Goal: Find specific page/section: Find specific page/section

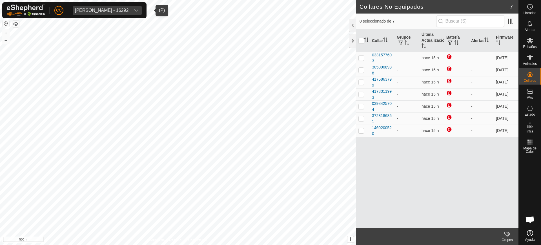
scroll to position [459, 0]
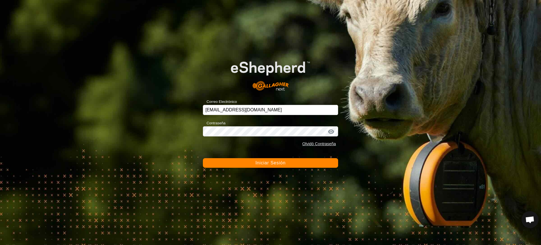
click at [262, 162] on span "Iniciar Sesión" at bounding box center [270, 162] width 30 height 5
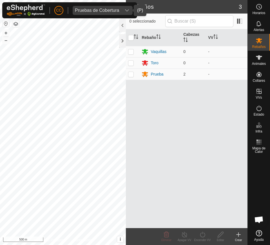
click at [93, 9] on div "Pruebas de Cobertura" at bounding box center [97, 10] width 44 height 5
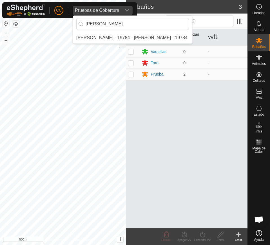
type input "[PERSON_NAME]"
click at [56, 25] on div "CC Pruebas de Cobertura [PERSON_NAME] [PERSON_NAME] - 19784 - [PERSON_NAME] - 1…" at bounding box center [135, 122] width 270 height 245
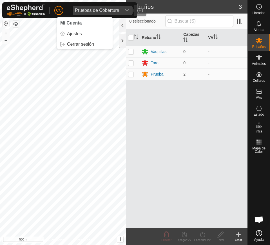
click at [111, 9] on div "Pruebas de Cobertura" at bounding box center [97, 10] width 44 height 5
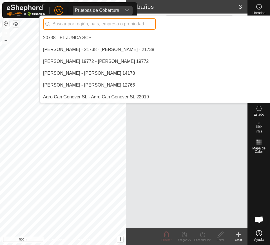
scroll to position [4084, 0]
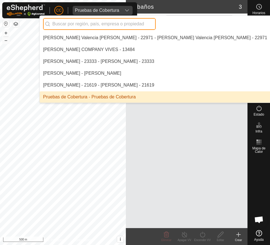
click at [112, 27] on input "text" at bounding box center [99, 24] width 113 height 12
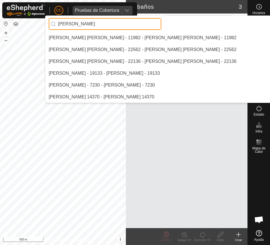
scroll to position [0, 0]
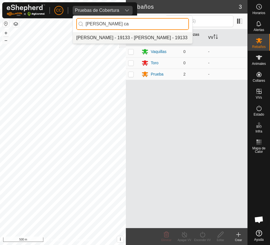
type input "[PERSON_NAME] ca"
click at [114, 38] on li "[PERSON_NAME] - 19133 - [PERSON_NAME] - 19133" at bounding box center [133, 37] width 120 height 11
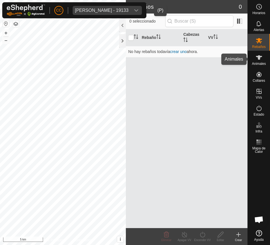
click at [261, 63] on span "Animales" at bounding box center [259, 63] width 14 height 3
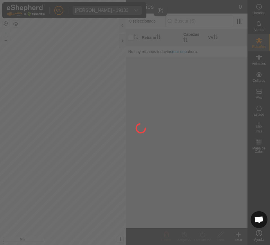
click at [260, 63] on div at bounding box center [135, 122] width 270 height 245
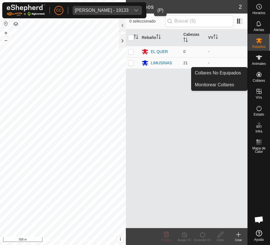
click at [255, 76] on es-neckbands-svg-icon at bounding box center [259, 74] width 10 height 9
click at [259, 77] on icon at bounding box center [259, 74] width 5 height 5
click at [243, 73] on link "Collares No Equipados" at bounding box center [220, 72] width 56 height 11
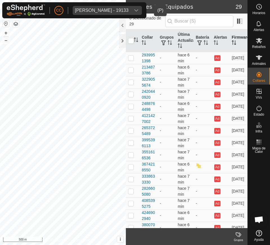
click at [232, 40] on icon "Activar para ordenar" at bounding box center [234, 42] width 5 height 5
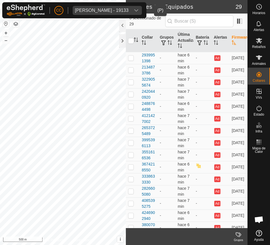
click at [232, 40] on icon "Activar para ordenar" at bounding box center [234, 42] width 5 height 5
